Goal: Information Seeking & Learning: Learn about a topic

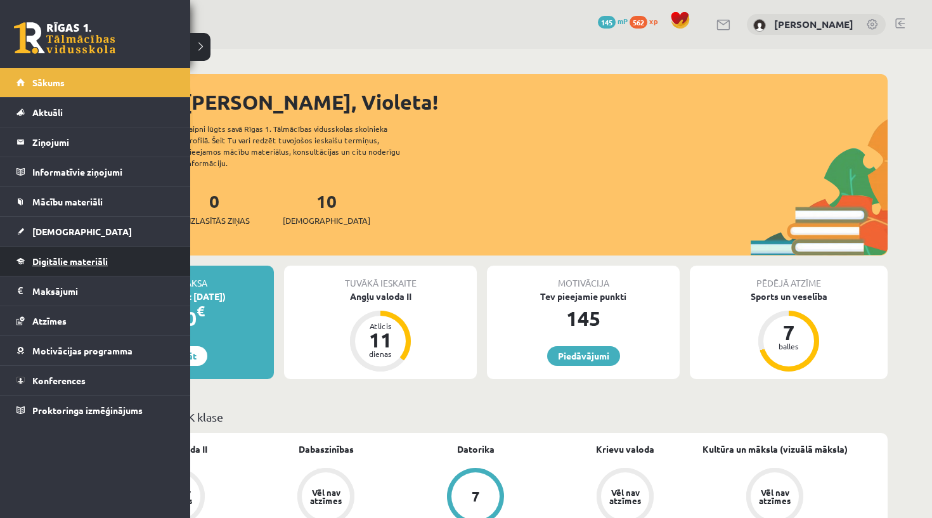
click at [117, 253] on link "Digitālie materiāli" at bounding box center [95, 261] width 158 height 29
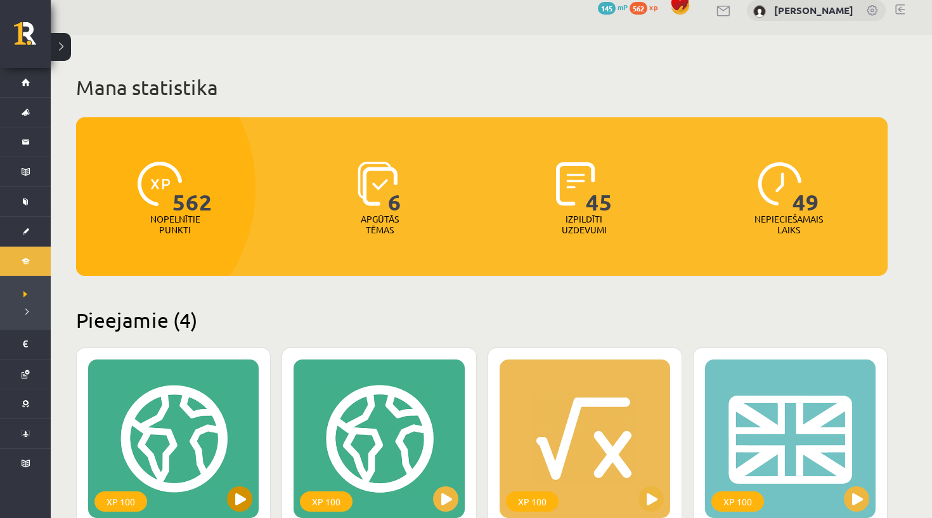
scroll to position [13, 0]
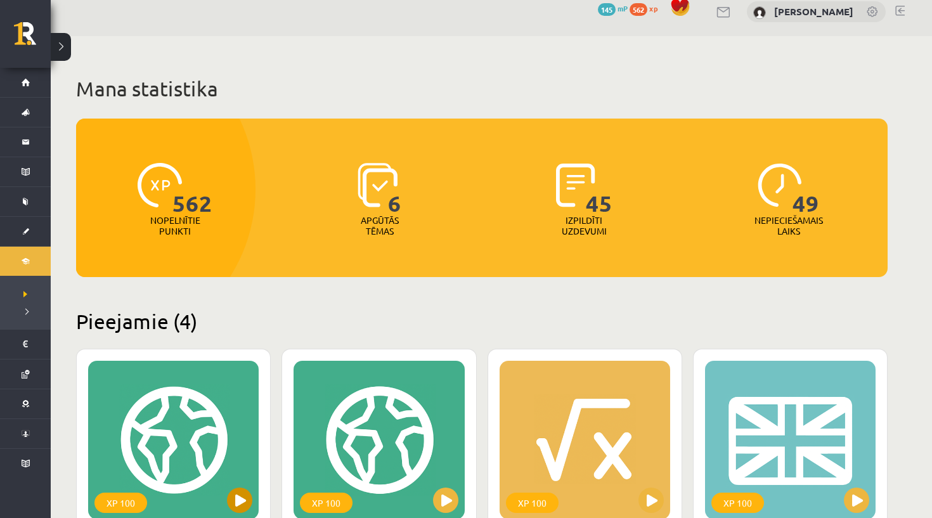
click at [208, 511] on div "XP 100" at bounding box center [173, 440] width 170 height 158
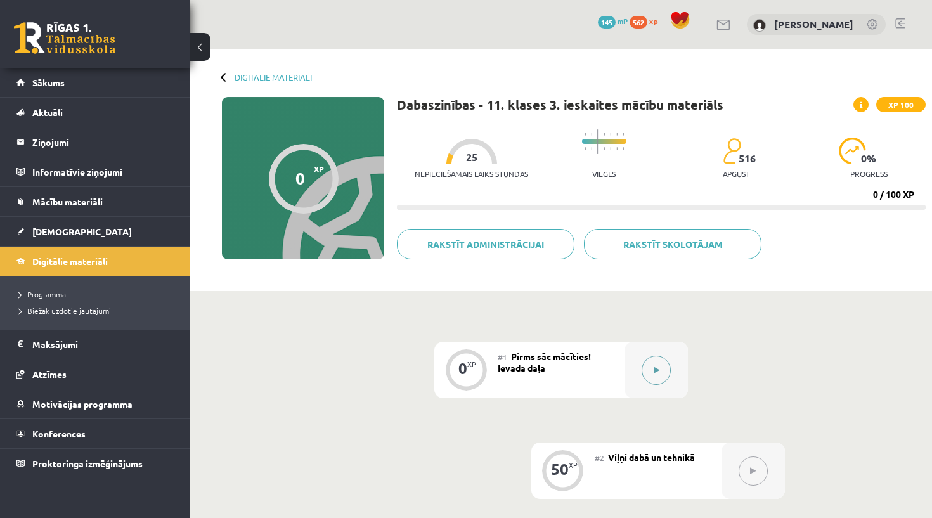
click at [643, 386] on div at bounding box center [655, 370] width 63 height 56
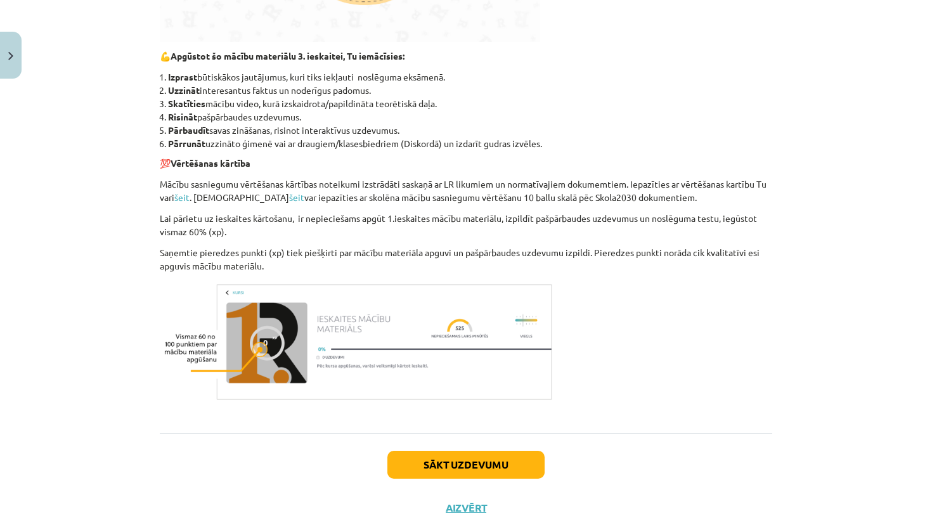
scroll to position [496, 0]
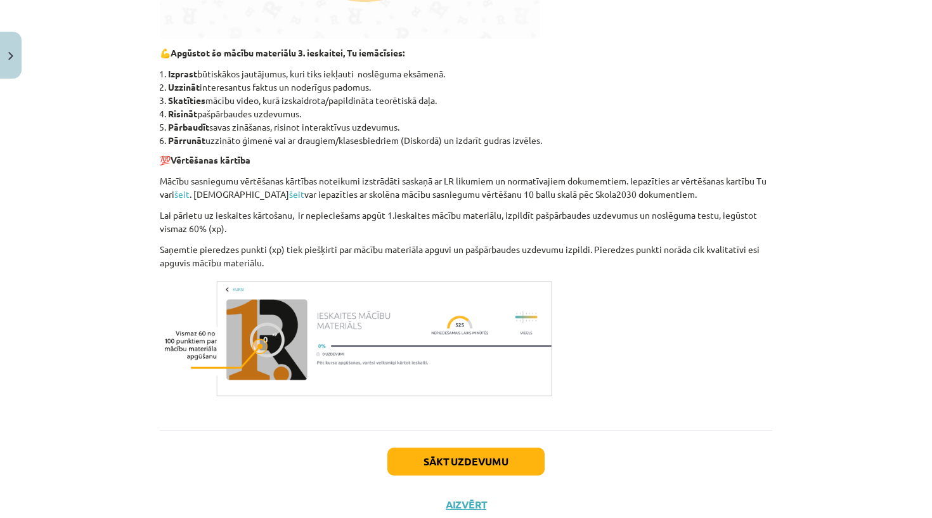
click at [491, 455] on button "Sākt uzdevumu" at bounding box center [465, 461] width 157 height 28
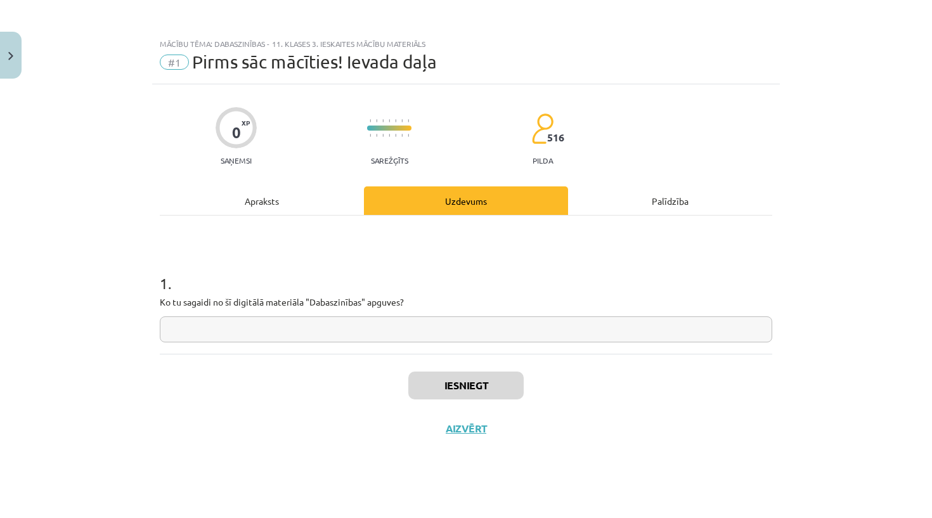
click at [376, 328] on input "text" at bounding box center [466, 329] width 612 height 26
click at [264, 208] on div "Apraksts" at bounding box center [262, 200] width 204 height 29
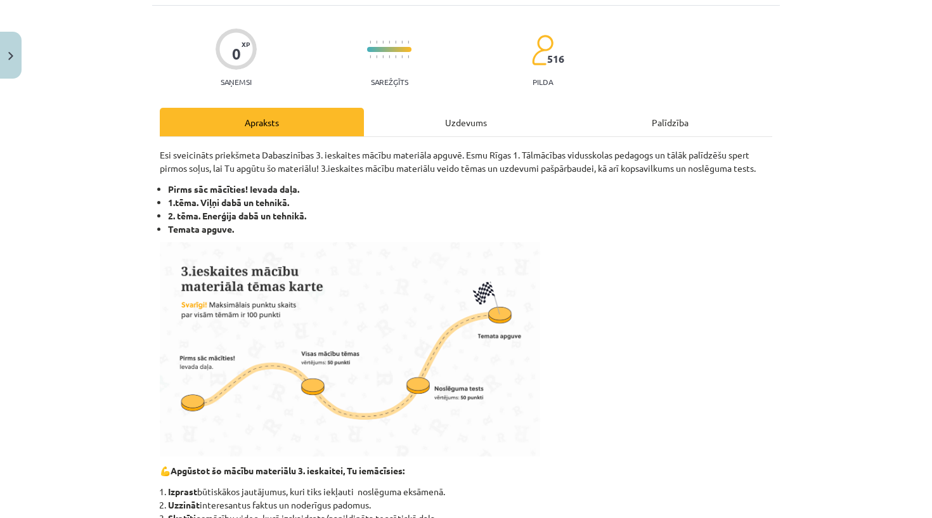
scroll to position [84, 0]
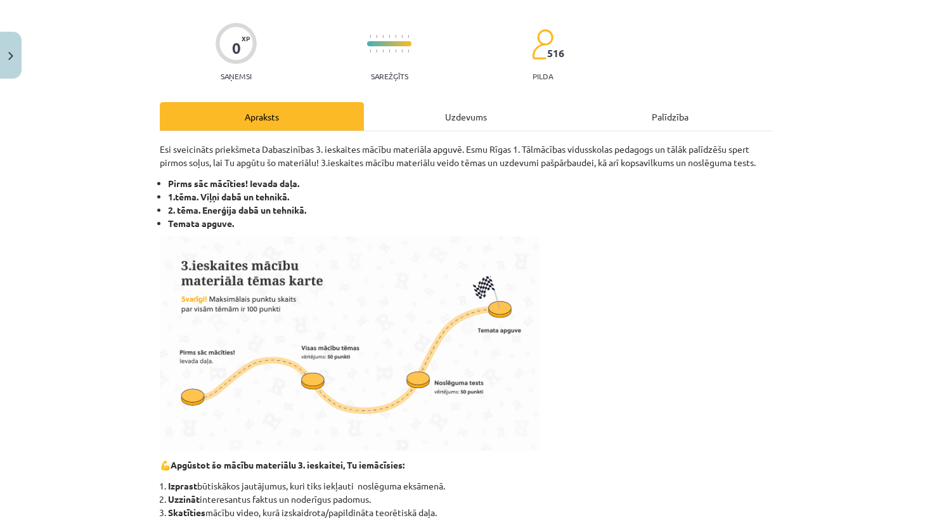
click at [467, 122] on div "Uzdevums" at bounding box center [466, 116] width 204 height 29
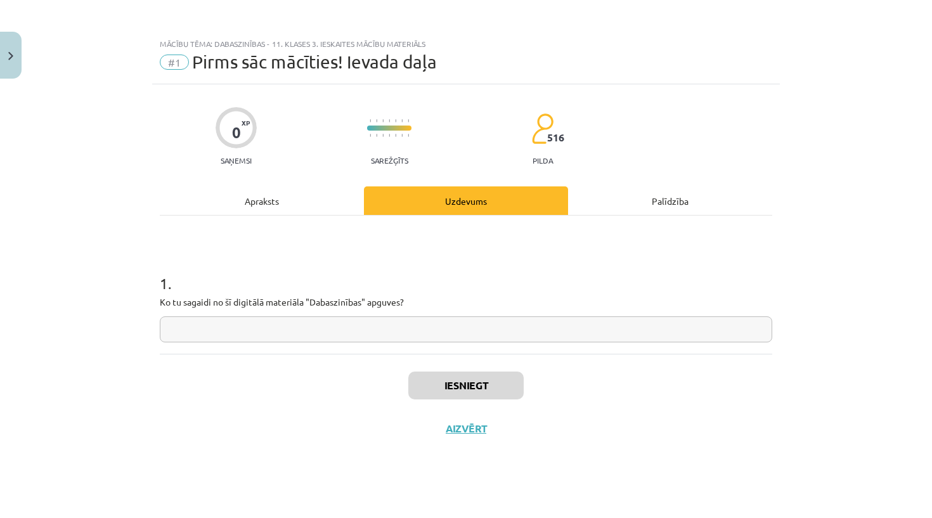
scroll to position [0, 0]
click at [319, 196] on div "Apraksts" at bounding box center [262, 200] width 204 height 29
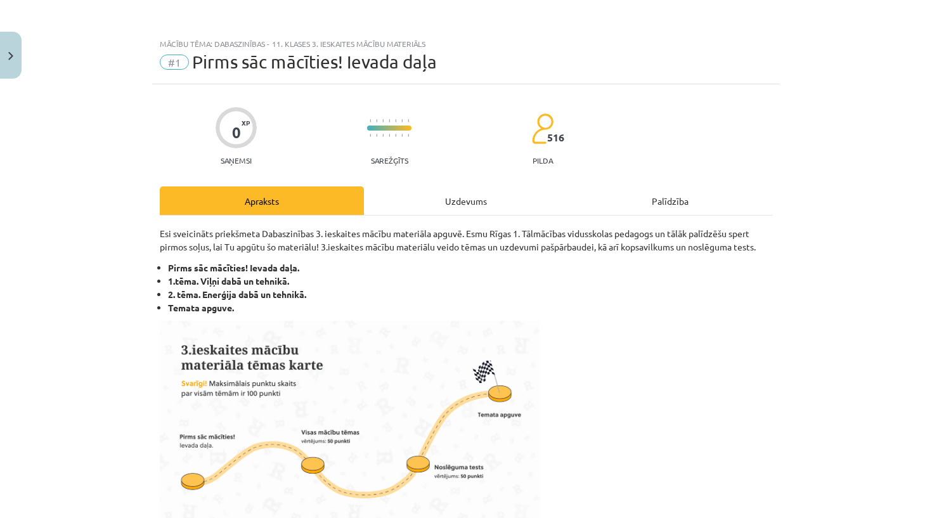
click at [401, 194] on div "Uzdevums" at bounding box center [466, 200] width 204 height 29
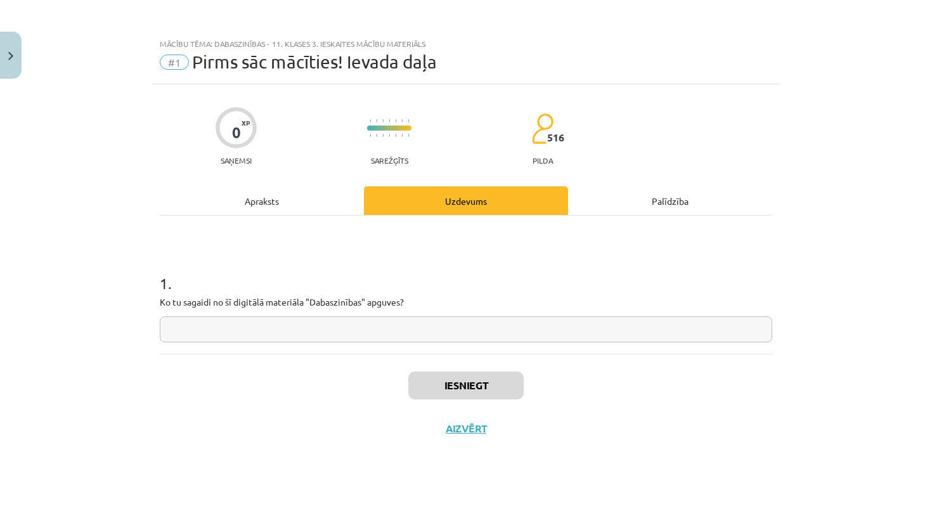
click at [323, 201] on div "Apraksts" at bounding box center [262, 200] width 204 height 29
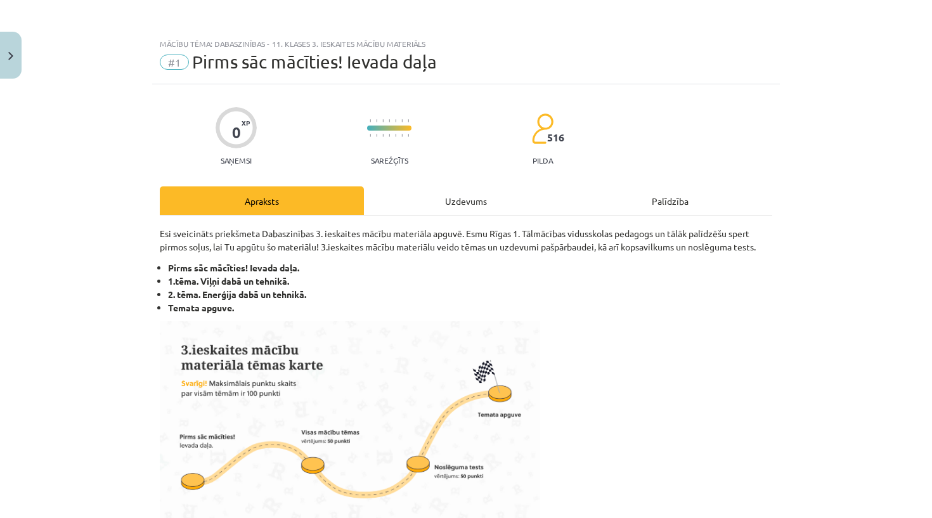
click at [502, 207] on div "Uzdevums" at bounding box center [466, 200] width 204 height 29
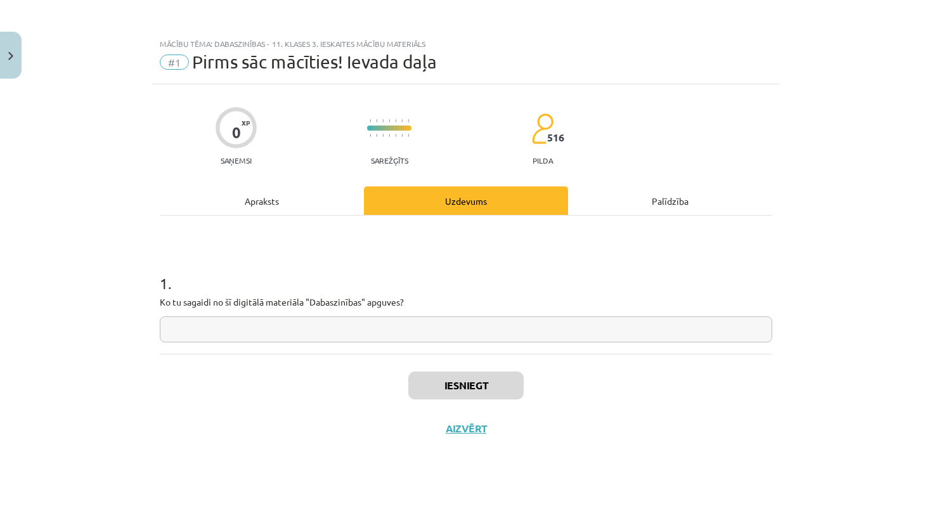
click at [452, 326] on input "text" at bounding box center [466, 329] width 612 height 26
click at [290, 219] on div "1 . Ko tu sagaidi no šī digitālā materiāla "Dabaszinības" apguves?" at bounding box center [466, 284] width 612 height 138
click at [287, 207] on div "Apraksts" at bounding box center [262, 200] width 204 height 29
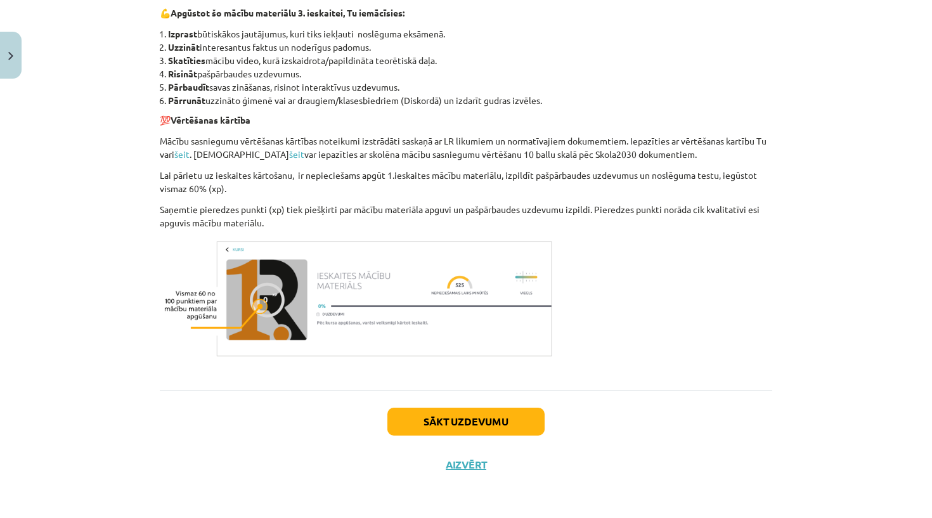
scroll to position [538, 0]
click at [404, 419] on button "Sākt uzdevumu" at bounding box center [465, 421] width 157 height 28
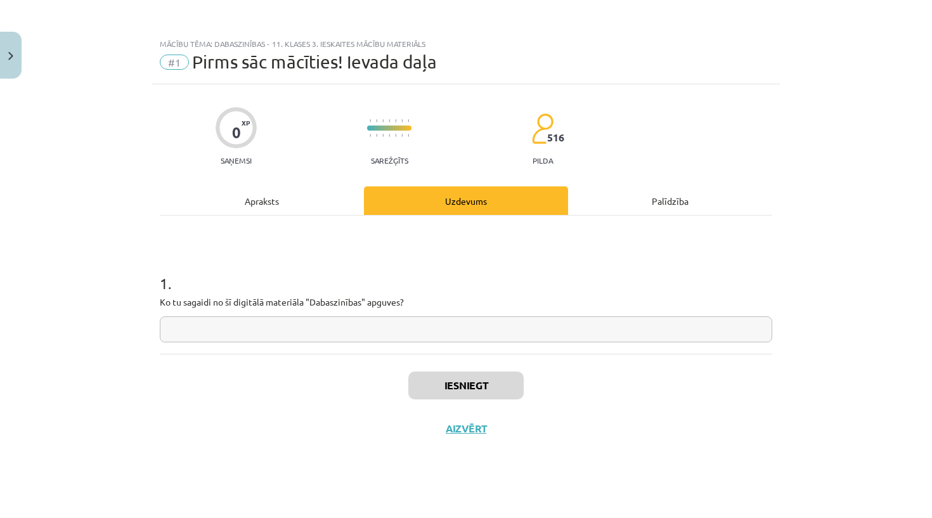
scroll to position [0, 0]
click at [338, 342] on div "1 . Ko tu sagaidi no šī digitālā materiāla "Dabaszinības" apguves?" at bounding box center [466, 284] width 612 height 138
click at [338, 334] on input "text" at bounding box center [466, 329] width 612 height 26
click at [278, 191] on div "Apraksts" at bounding box center [262, 200] width 204 height 29
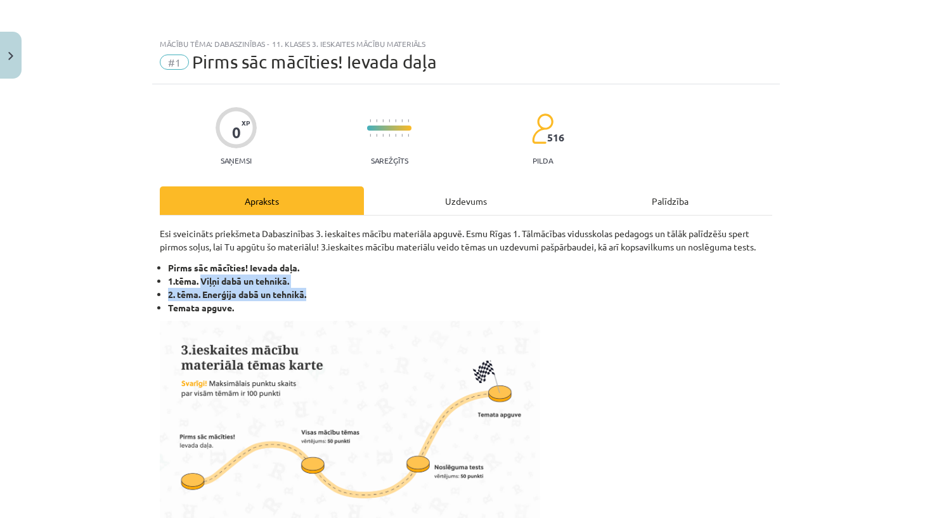
drag, startPoint x: 202, startPoint y: 282, endPoint x: 325, endPoint y: 296, distance: 124.4
click at [325, 296] on ul "Pirms sāc mācīties! Ievada daļa. 1.tēma. Viļņi dabā un tehnikā. 2. tēma. Enerģi…" at bounding box center [466, 287] width 612 height 53
copy ul "Viļņi dabā un tehnikā. 2. tēma. Enerģija dabā un tehnikā."
click at [438, 203] on div "Uzdevums" at bounding box center [466, 200] width 204 height 29
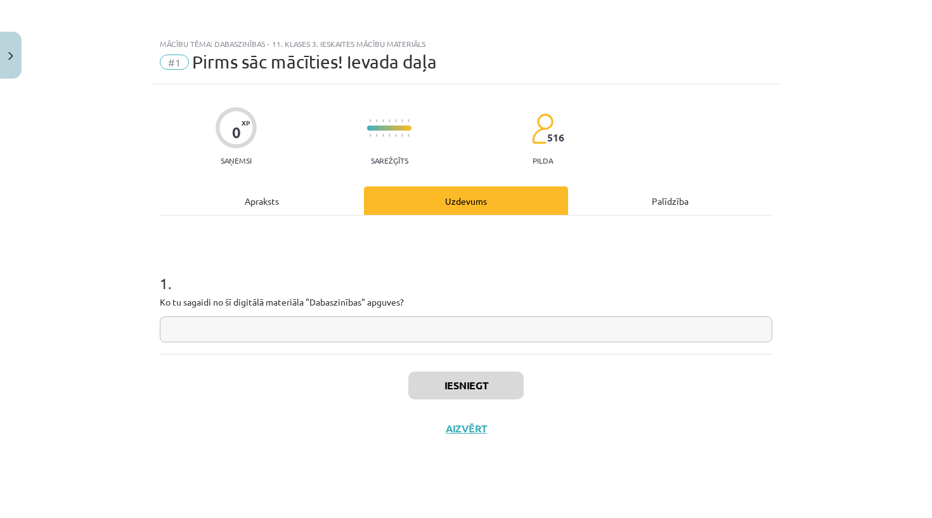
click at [382, 335] on input "text" at bounding box center [466, 329] width 612 height 26
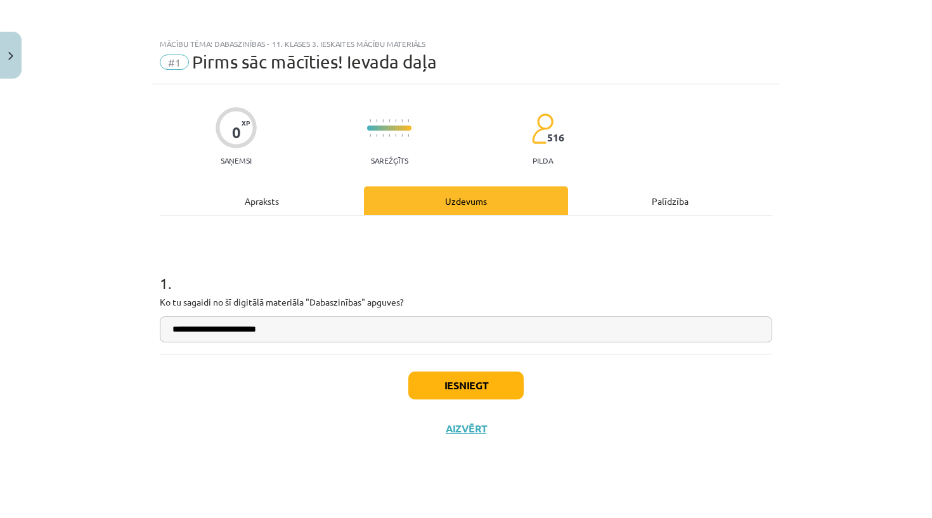
type input "**********"
click at [453, 387] on button "Iesniegt" at bounding box center [465, 385] width 115 height 28
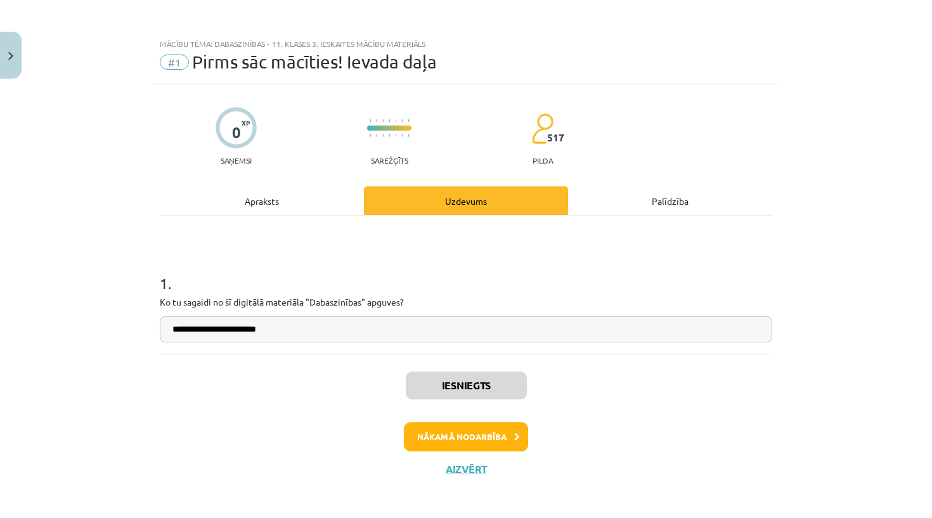
click at [501, 422] on button "Nākamā nodarbība" at bounding box center [466, 436] width 124 height 29
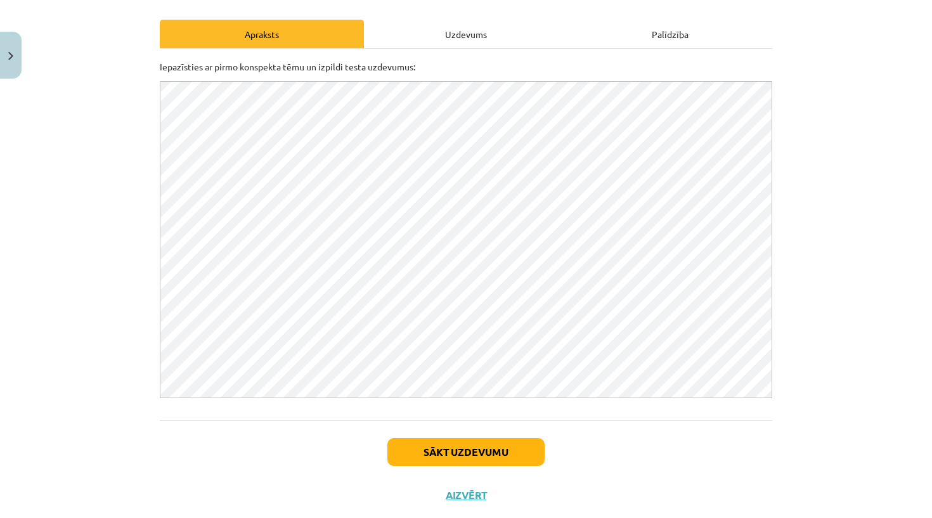
scroll to position [171, 0]
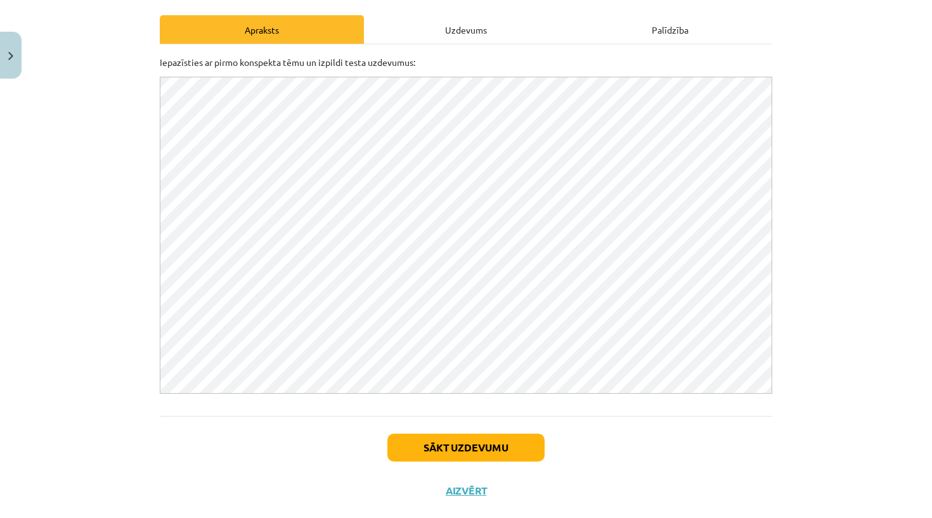
click at [717, 439] on div "Sākt uzdevumu Aizvērt" at bounding box center [466, 460] width 612 height 89
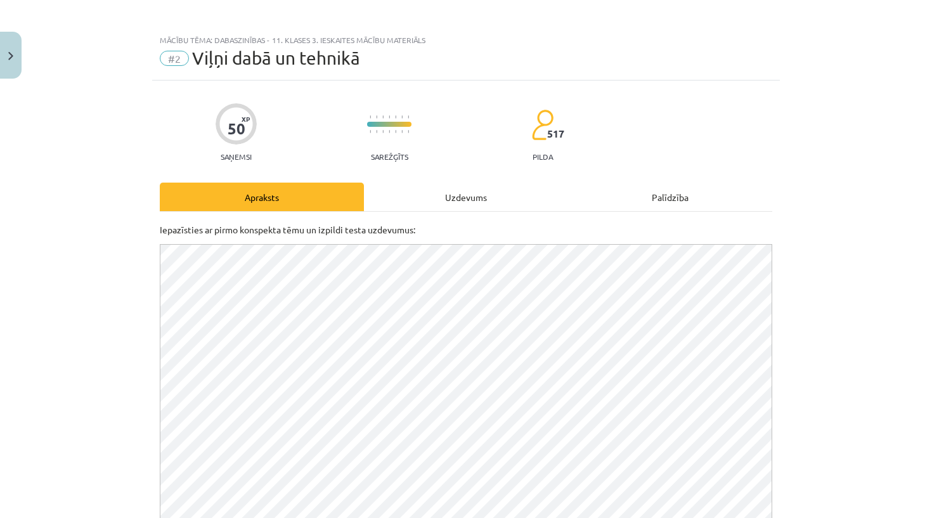
scroll to position [10, 0]
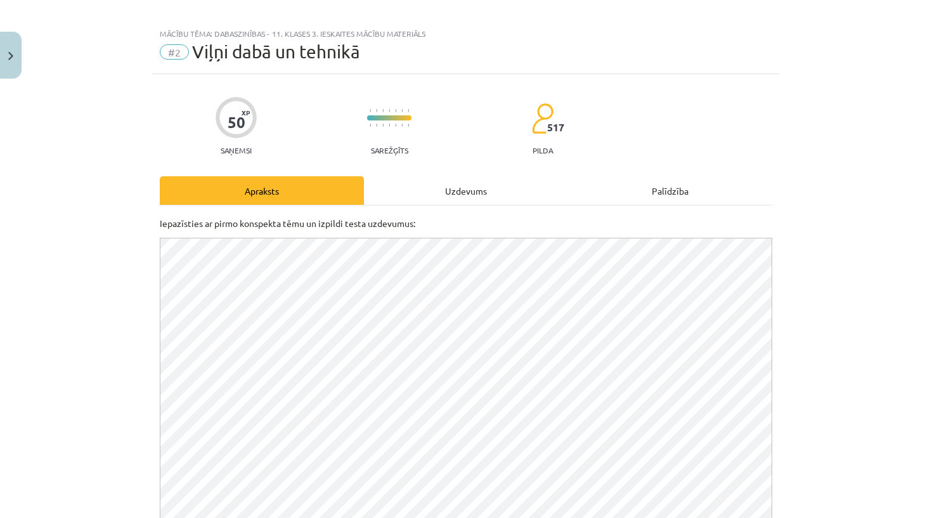
click at [651, 219] on p "Iepazīsties ar pirmo konspekta tēmu un izpildi testa uzdevumus:" at bounding box center [466, 223] width 612 height 13
click at [497, 195] on div "Uzdevums" at bounding box center [466, 190] width 204 height 29
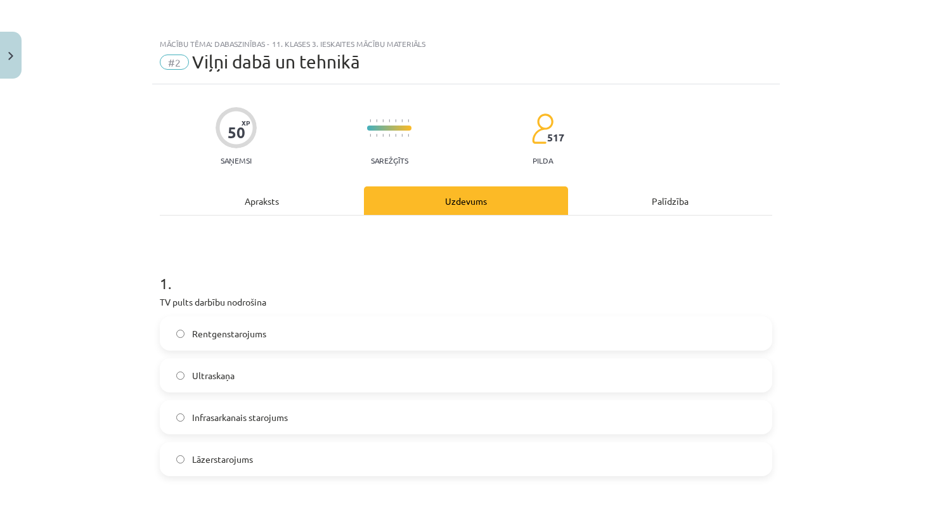
scroll to position [0, 0]
click at [253, 204] on div "Apraksts" at bounding box center [262, 200] width 204 height 29
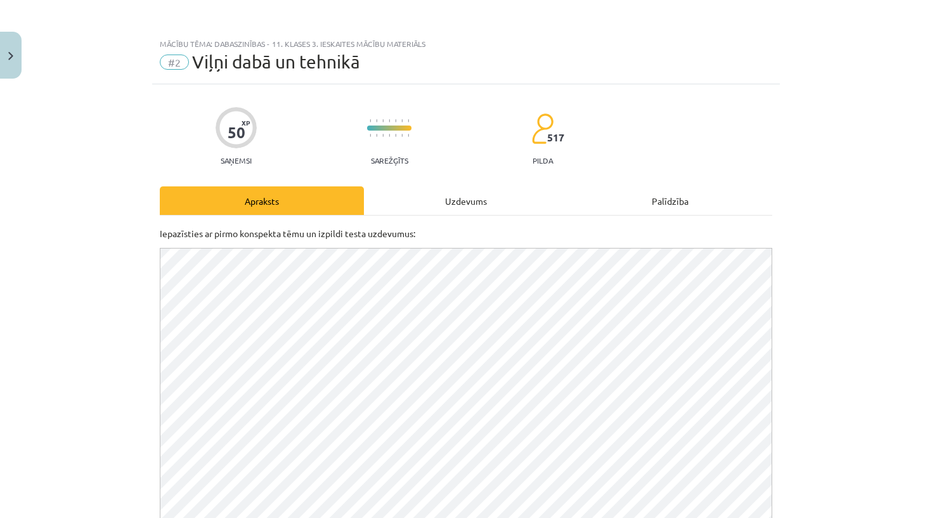
click at [449, 195] on div "Uzdevums" at bounding box center [466, 200] width 204 height 29
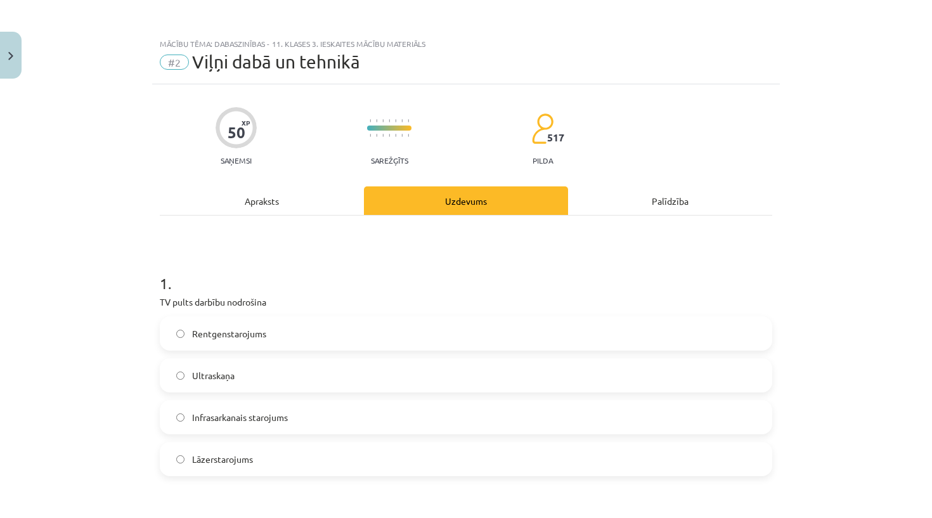
scroll to position [32, 0]
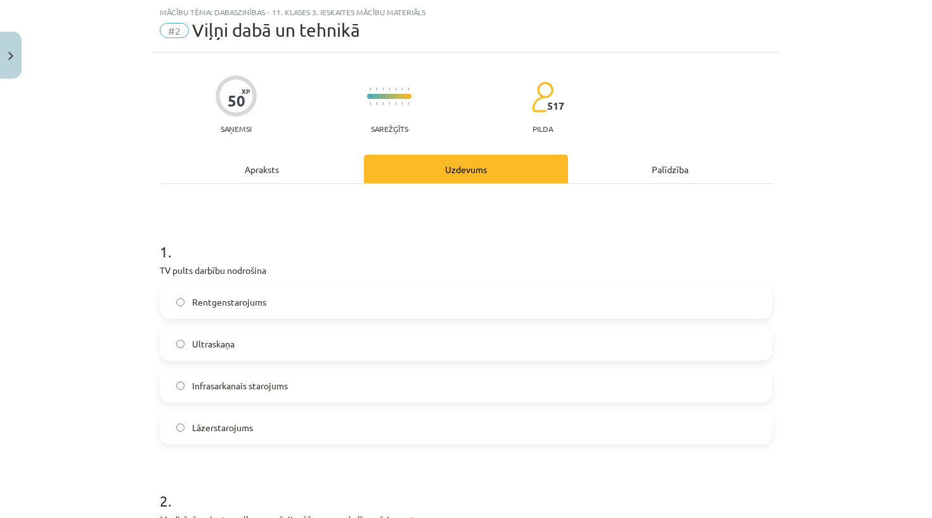
click at [260, 338] on label "Ultraskaņa" at bounding box center [466, 344] width 610 height 32
click at [279, 254] on h1 "1 ." at bounding box center [466, 240] width 612 height 39
click at [290, 402] on div "Infrasarkanais starojums" at bounding box center [466, 385] width 612 height 34
click at [288, 386] on span "Infrasarkanais starojums" at bounding box center [240, 385] width 96 height 13
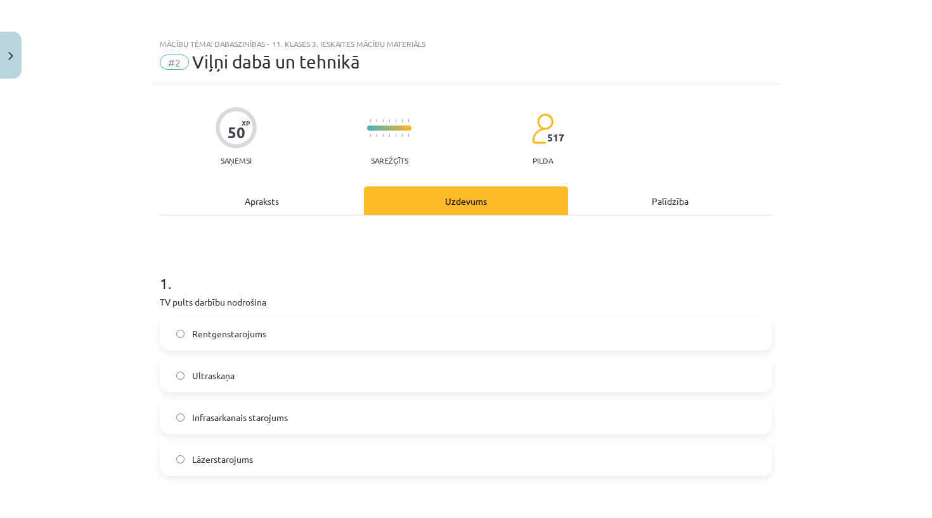
scroll to position [0, 0]
click at [257, 201] on div "Apraksts" at bounding box center [262, 200] width 204 height 29
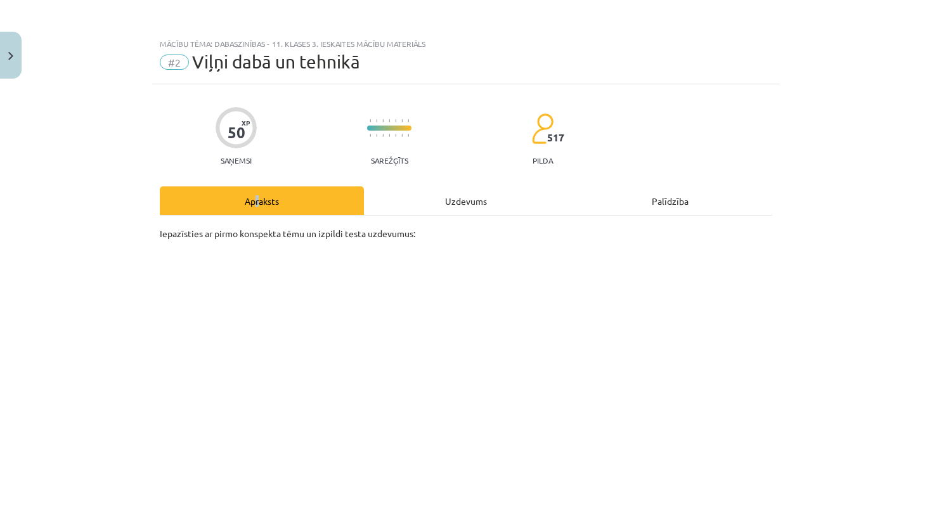
click at [256, 227] on p "Iepazīsties ar pirmo konspekta tēmu un izpildi testa uzdevumus:" at bounding box center [466, 233] width 612 height 13
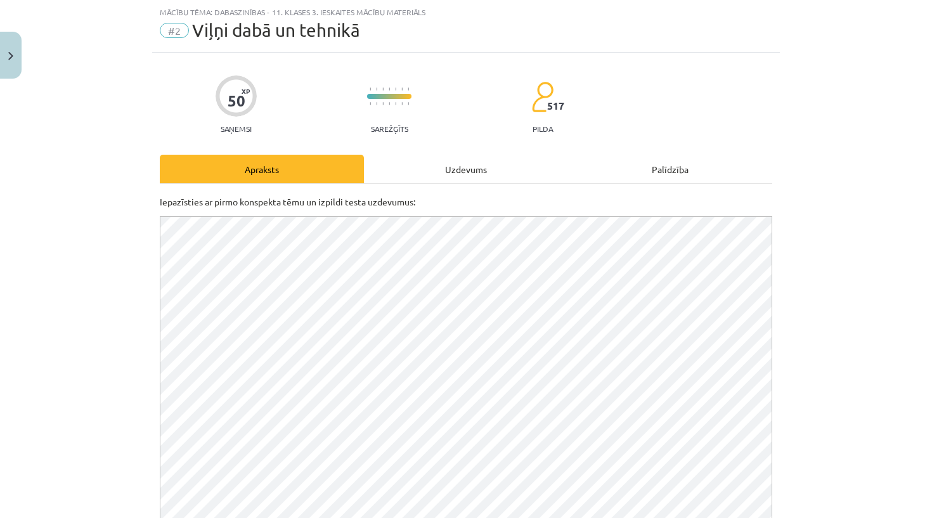
click at [439, 172] on div "Uzdevums" at bounding box center [466, 169] width 204 height 29
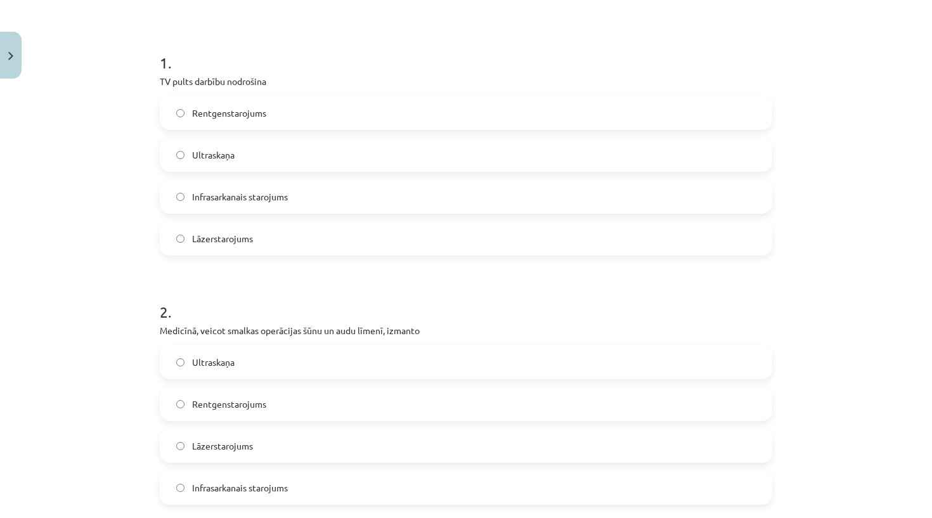
scroll to position [221, 0]
click at [298, 397] on label "Rentgenstarojums" at bounding box center [466, 403] width 610 height 32
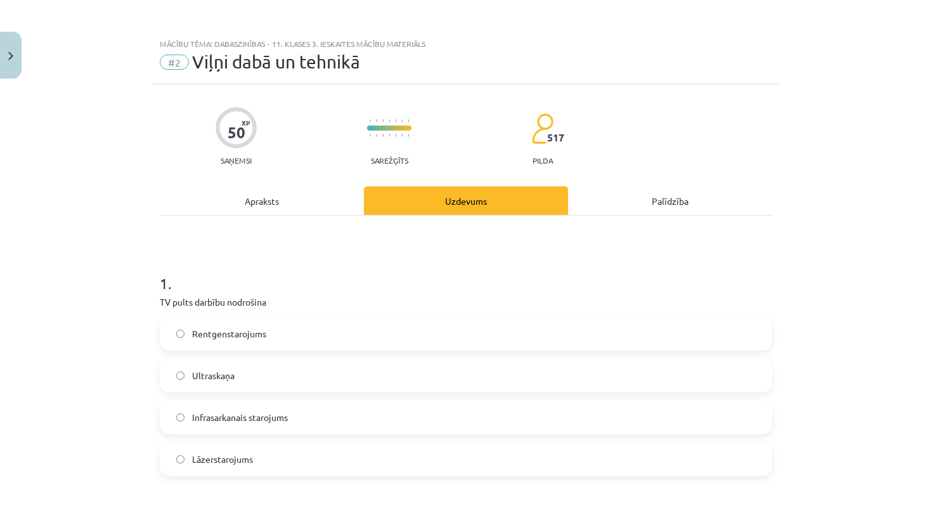
scroll to position [0, 0]
click at [257, 194] on div "Apraksts" at bounding box center [262, 200] width 204 height 29
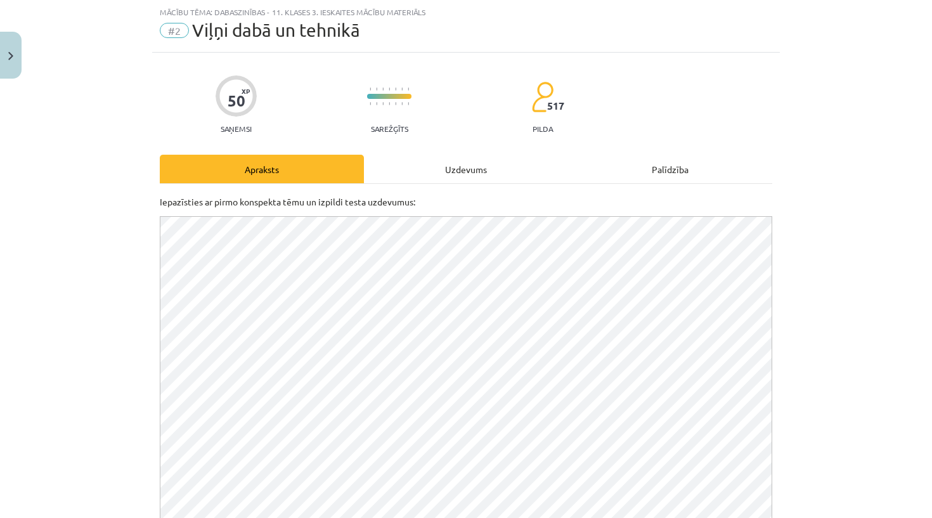
click at [477, 170] on div "Uzdevums" at bounding box center [466, 169] width 204 height 29
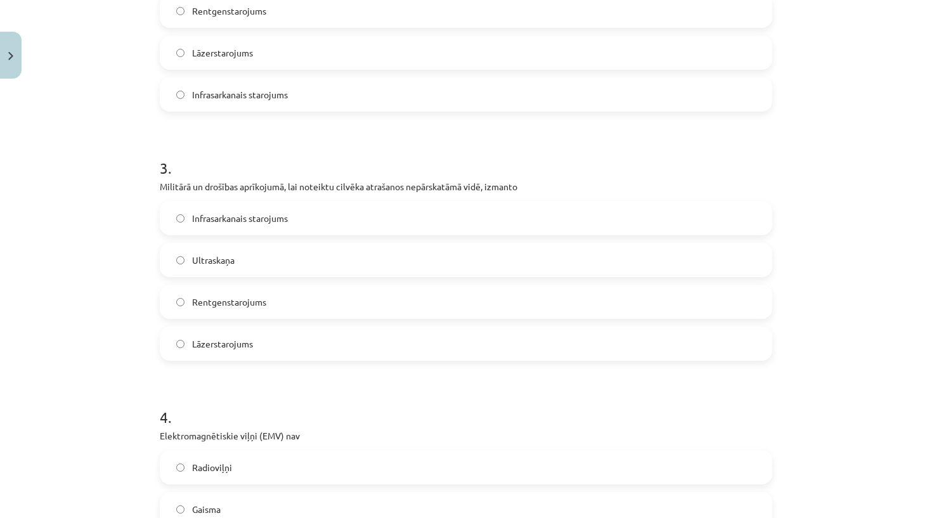
scroll to position [617, 0]
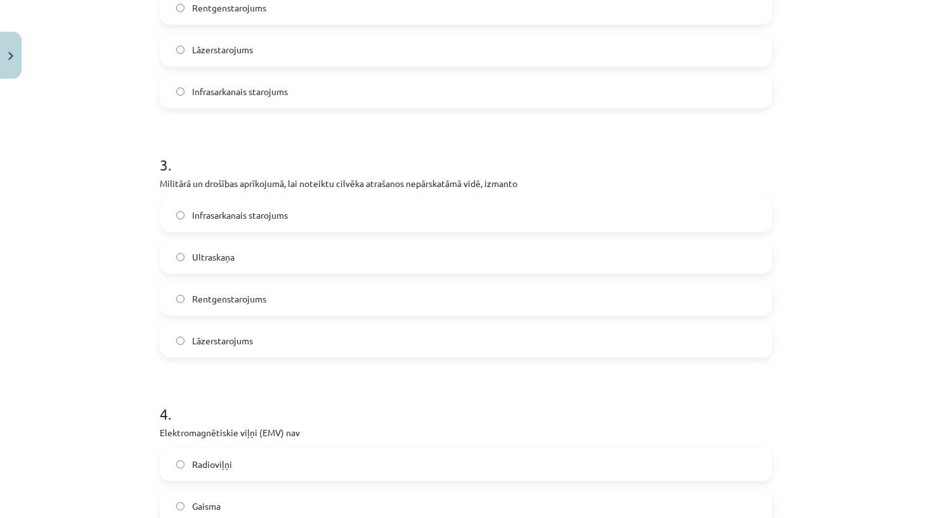
click at [403, 212] on label "Infrasarkanais starojums" at bounding box center [466, 215] width 610 height 32
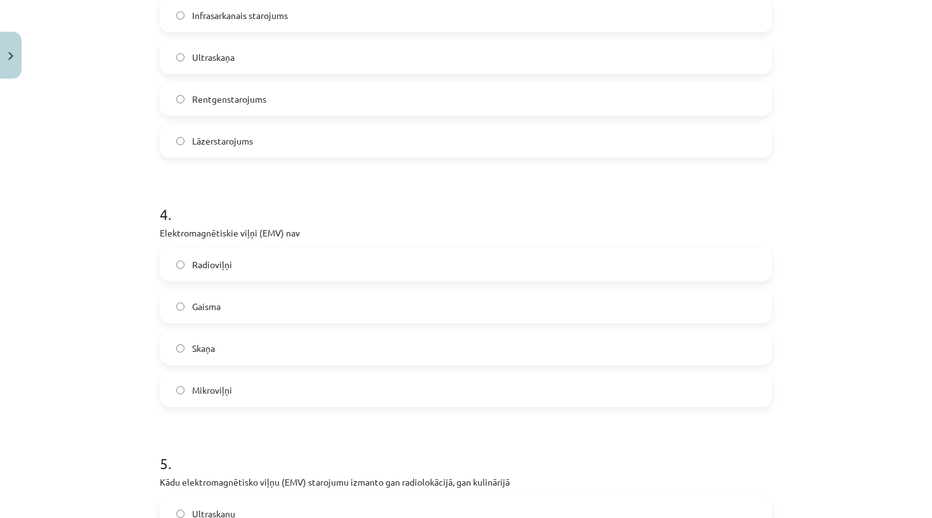
scroll to position [817, 0]
